Goal: Information Seeking & Learning: Learn about a topic

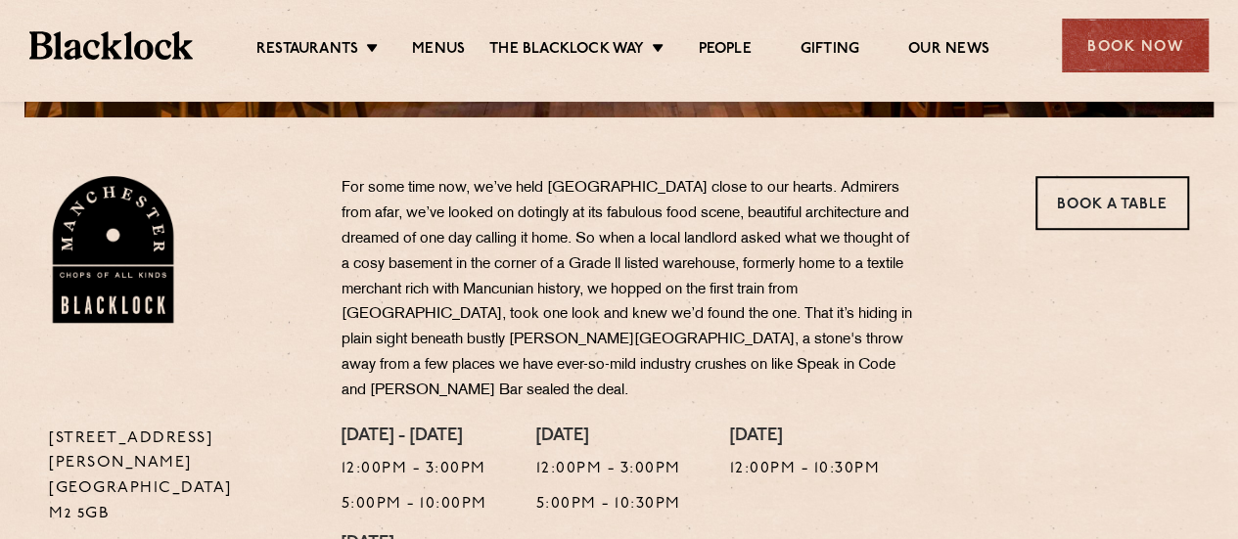
scroll to position [783, 0]
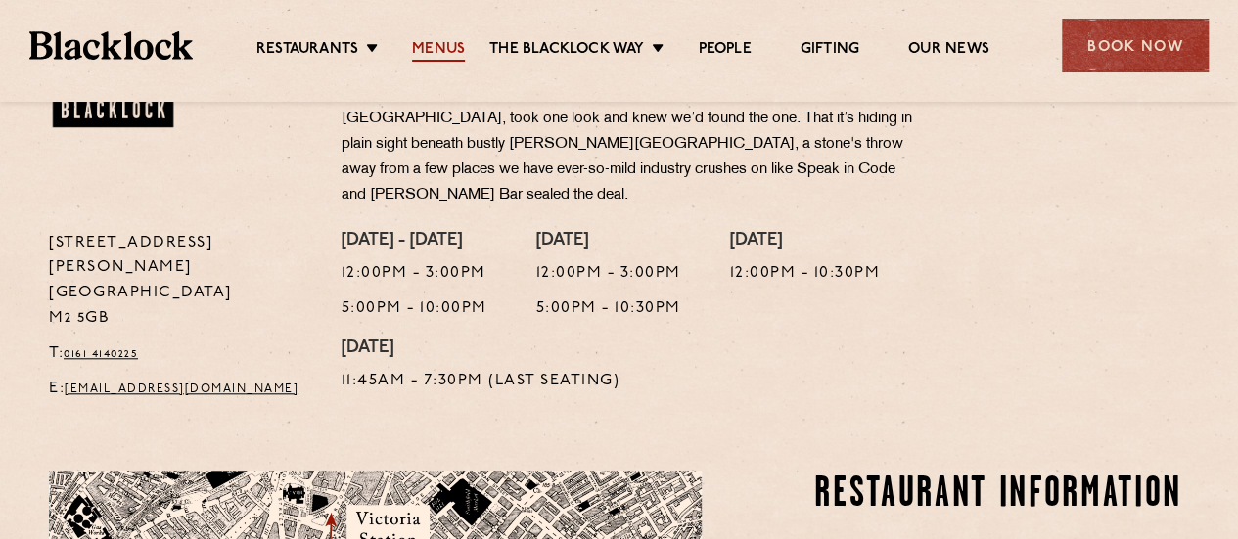
click at [431, 48] on link "Menus" at bounding box center [438, 51] width 53 height 22
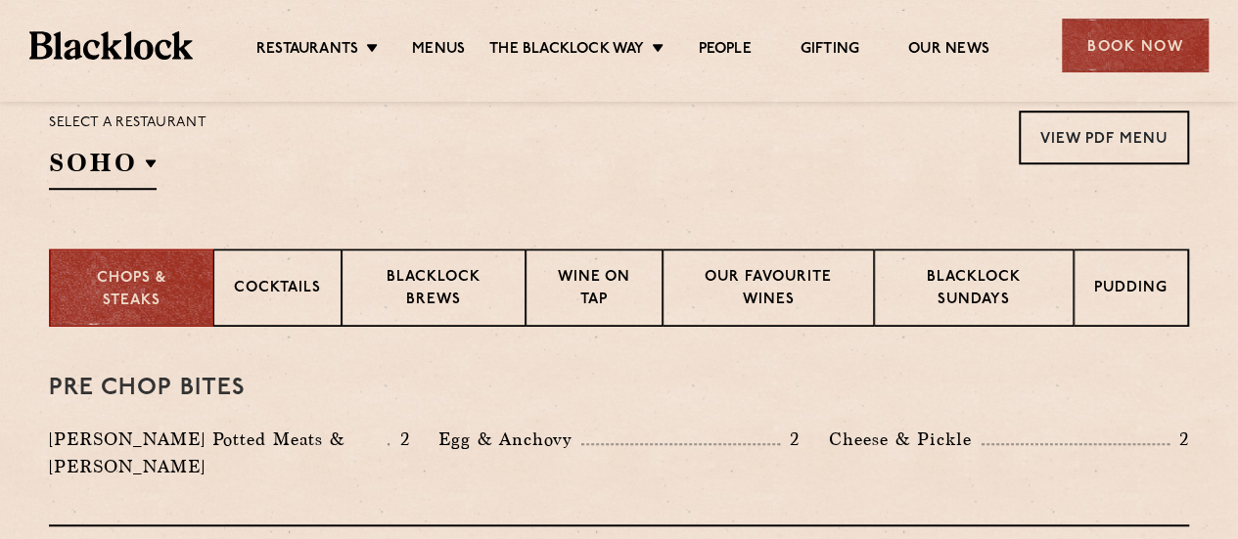
scroll to position [685, 0]
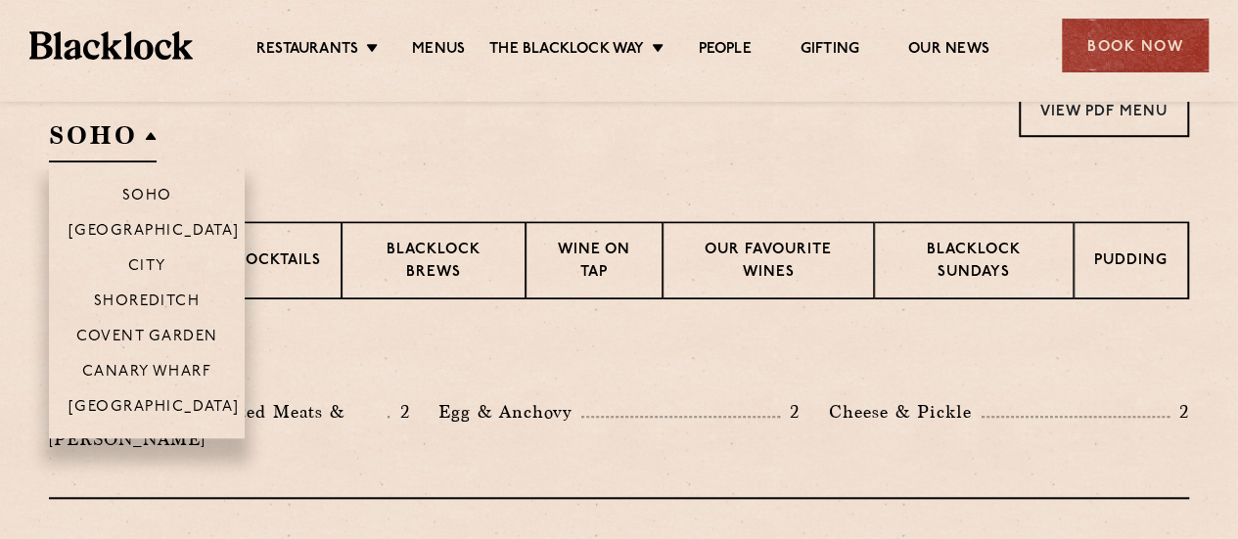
click at [141, 129] on h2 "SOHO" at bounding box center [103, 140] width 108 height 44
click at [151, 406] on p "[GEOGRAPHIC_DATA]" at bounding box center [154, 409] width 171 height 20
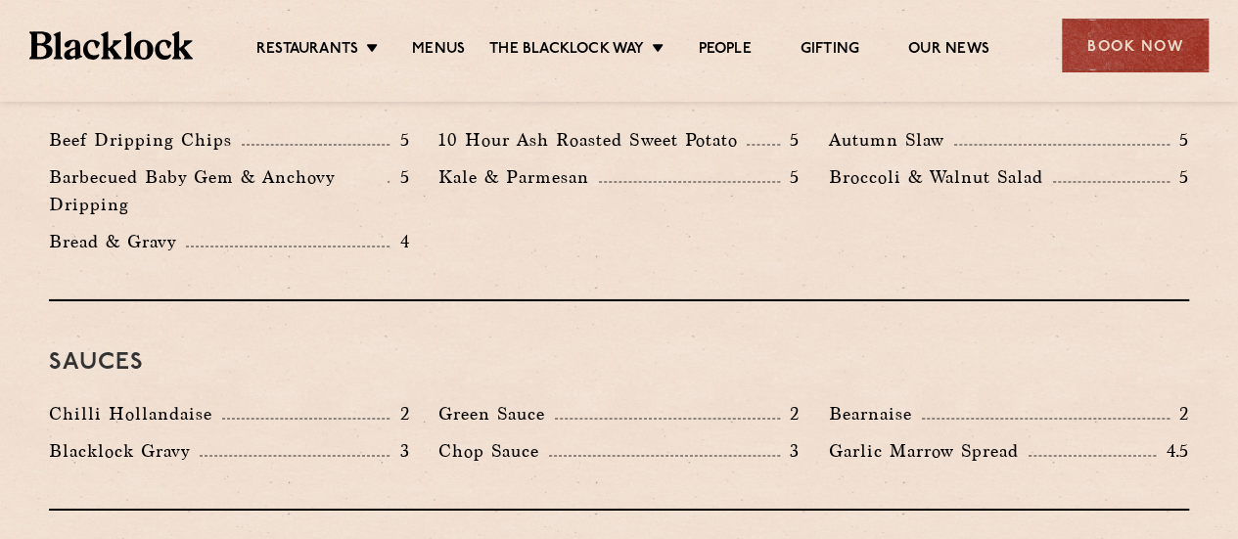
scroll to position [3230, 0]
